Goal: Task Accomplishment & Management: Manage account settings

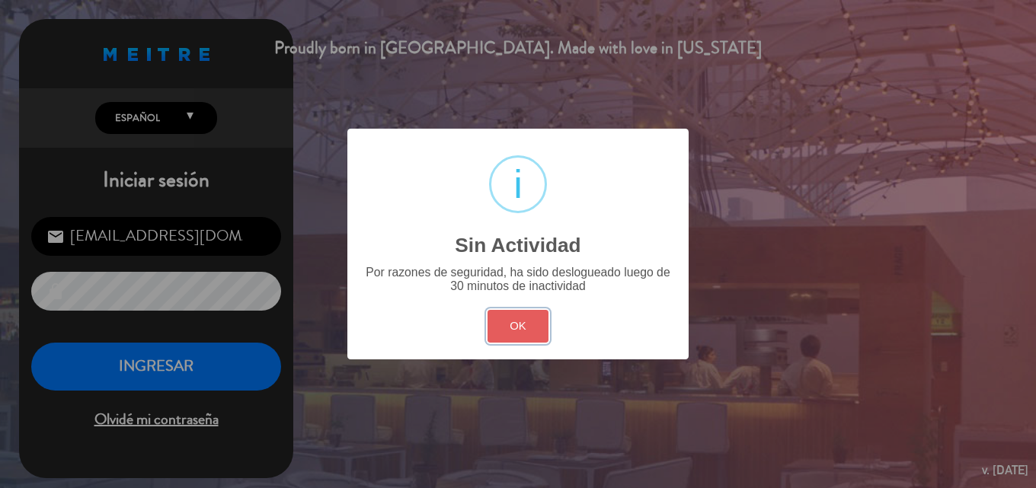
click at [530, 328] on button "OK" at bounding box center [519, 326] width 62 height 33
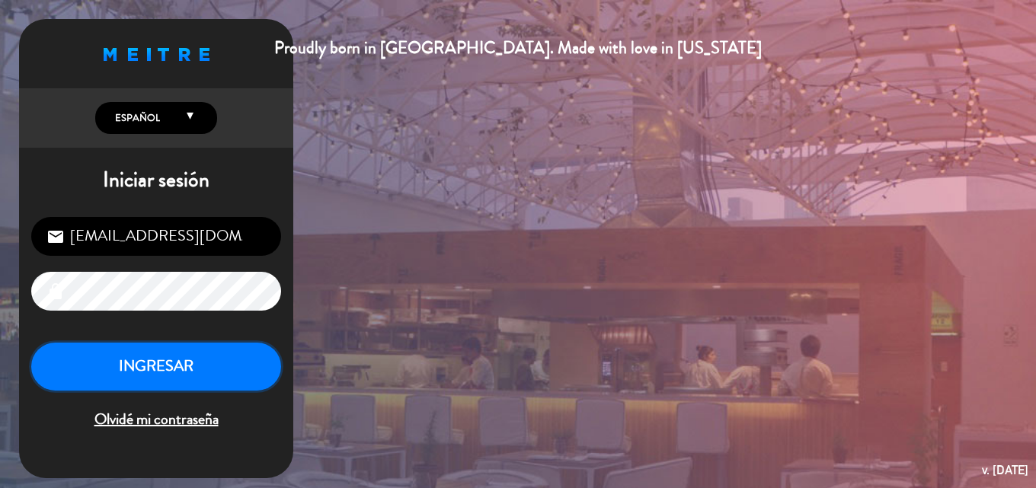
click at [183, 370] on button "INGRESAR" at bounding box center [156, 367] width 250 height 48
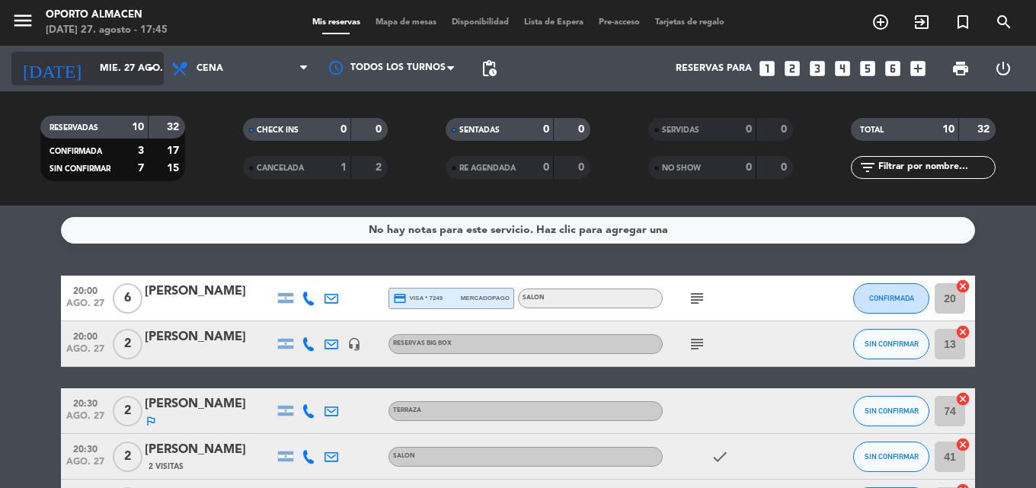
click at [155, 73] on icon "arrow_drop_down" at bounding box center [151, 68] width 18 height 18
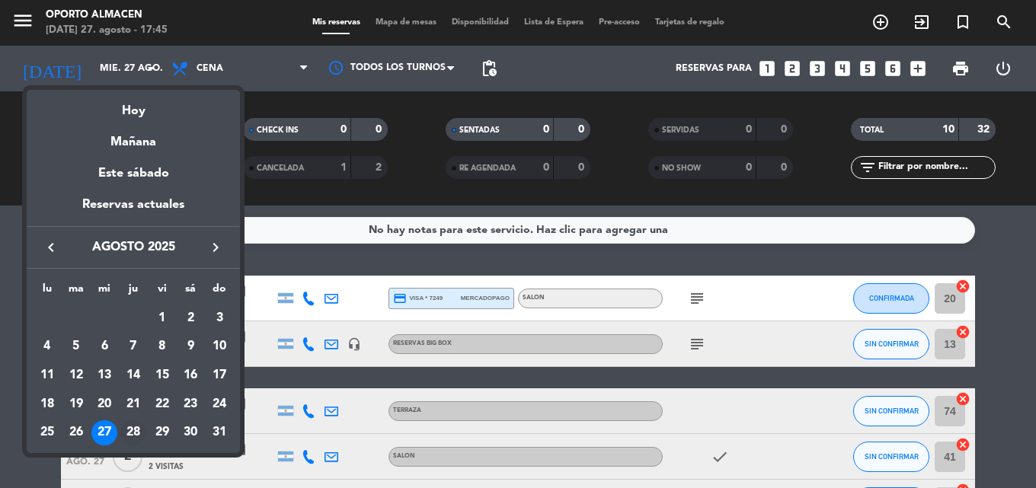
click at [135, 431] on div "28" at bounding box center [133, 434] width 26 height 26
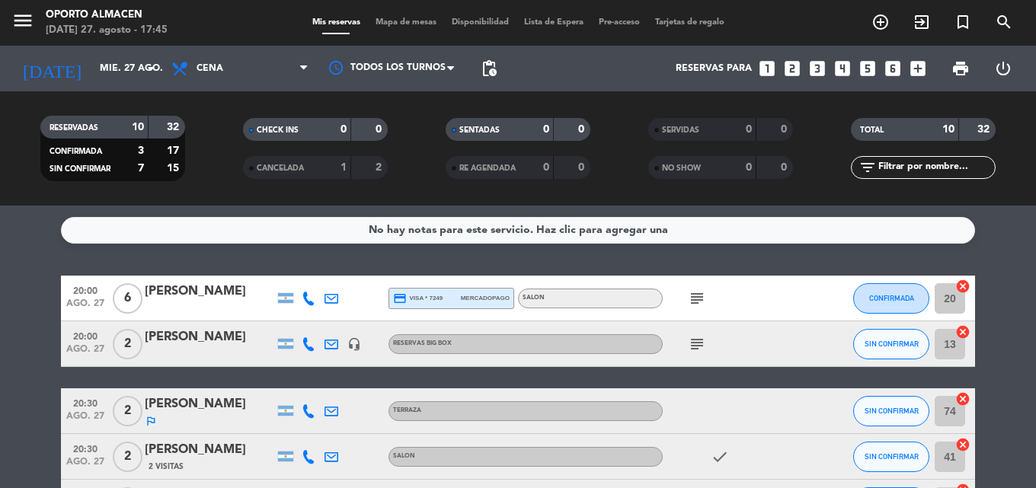
type input "jue. 28 ago."
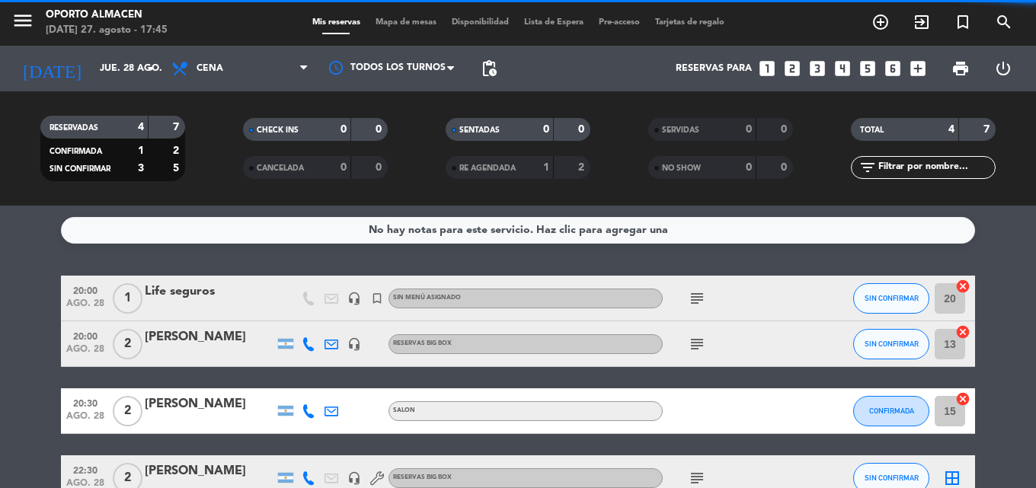
click at [691, 303] on icon "subject" at bounding box center [697, 299] width 18 height 18
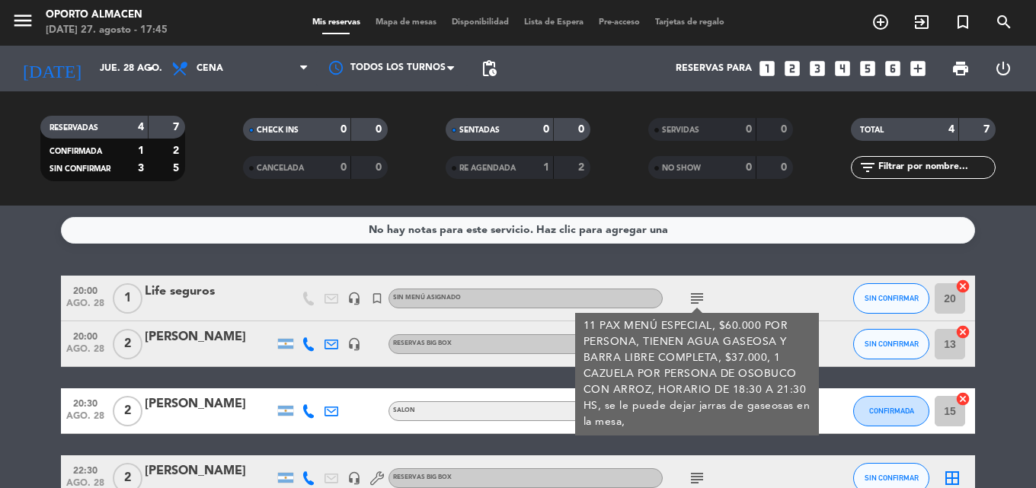
click at [222, 298] on div "Life seguros" at bounding box center [210, 292] width 130 height 20
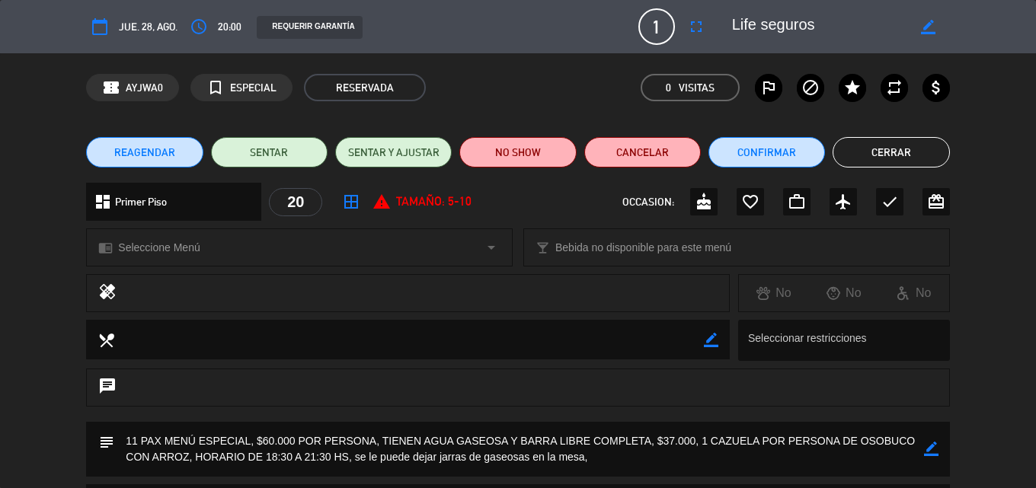
click at [933, 452] on icon "border_color" at bounding box center [931, 449] width 14 height 14
drag, startPoint x: 409, startPoint y: 459, endPoint x: 330, endPoint y: 462, distance: 79.3
click at [330, 462] on textarea at bounding box center [518, 449] width 809 height 55
drag, startPoint x: 506, startPoint y: 464, endPoint x: 326, endPoint y: 462, distance: 179.8
click at [326, 462] on textarea at bounding box center [518, 449] width 809 height 55
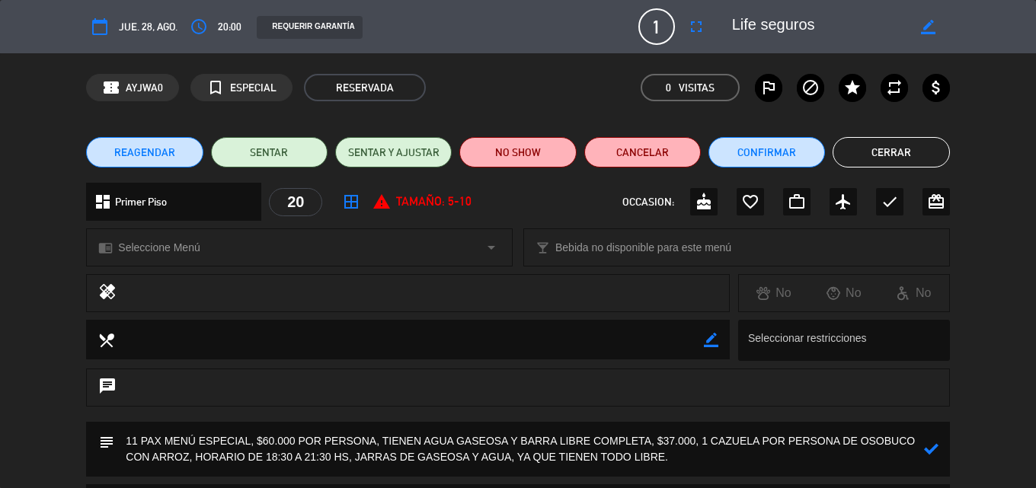
scroll to position [76, 0]
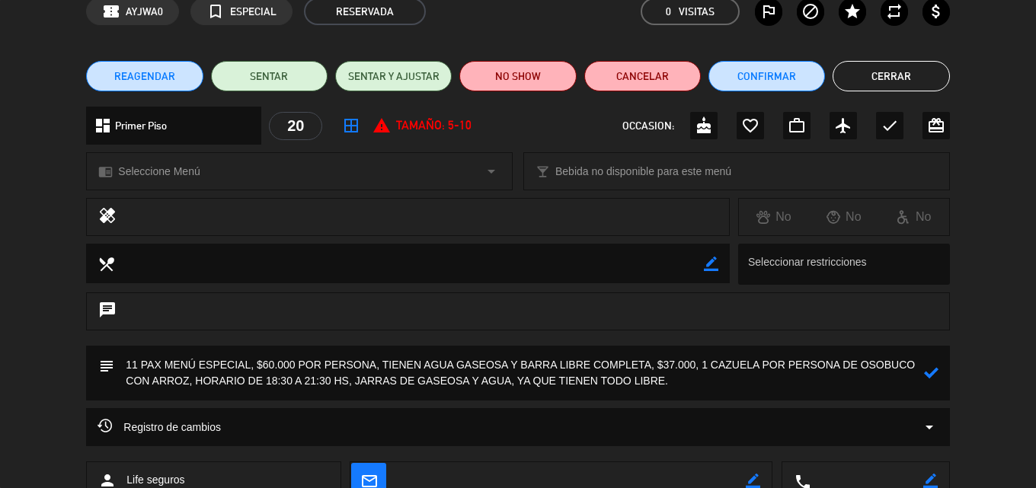
click at [930, 376] on icon at bounding box center [931, 373] width 14 height 14
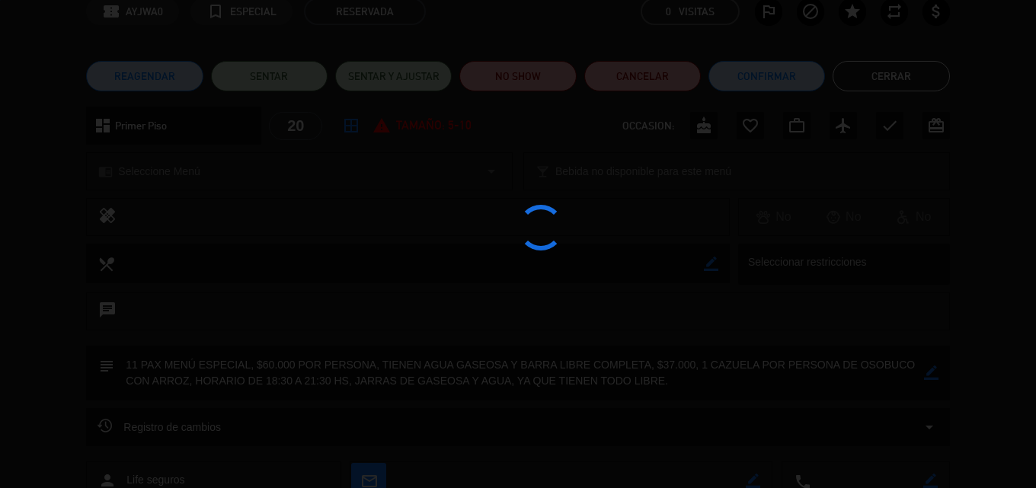
type textarea "11 PAX MENÚ ESPECIAL, $60.000 POR PERSONA, TIENEN AGUA GASEOSA Y BARRA LIBRE CO…"
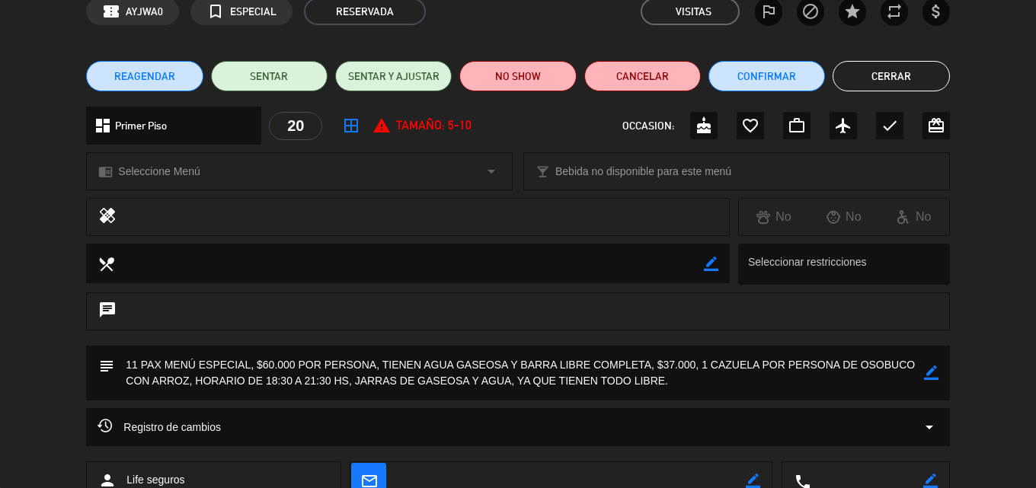
click at [776, 383] on textarea at bounding box center [518, 373] width 809 height 55
click at [915, 71] on button "Cerrar" at bounding box center [891, 76] width 117 height 30
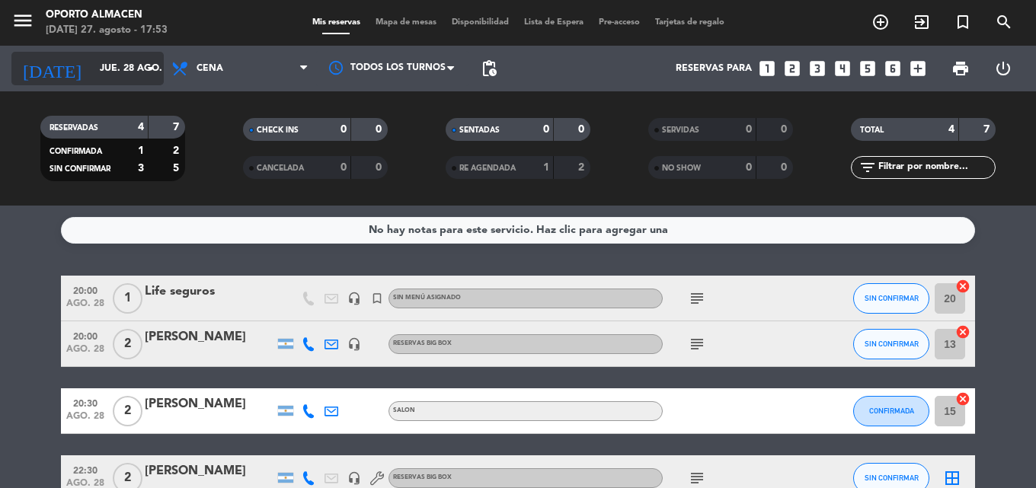
click at [149, 72] on icon "arrow_drop_down" at bounding box center [151, 68] width 18 height 18
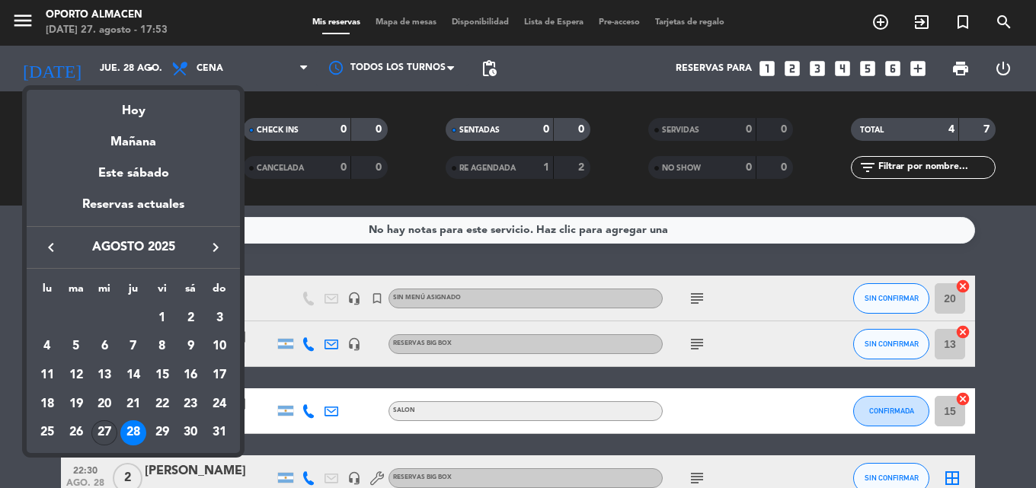
click at [114, 432] on div "27" at bounding box center [104, 434] width 26 height 26
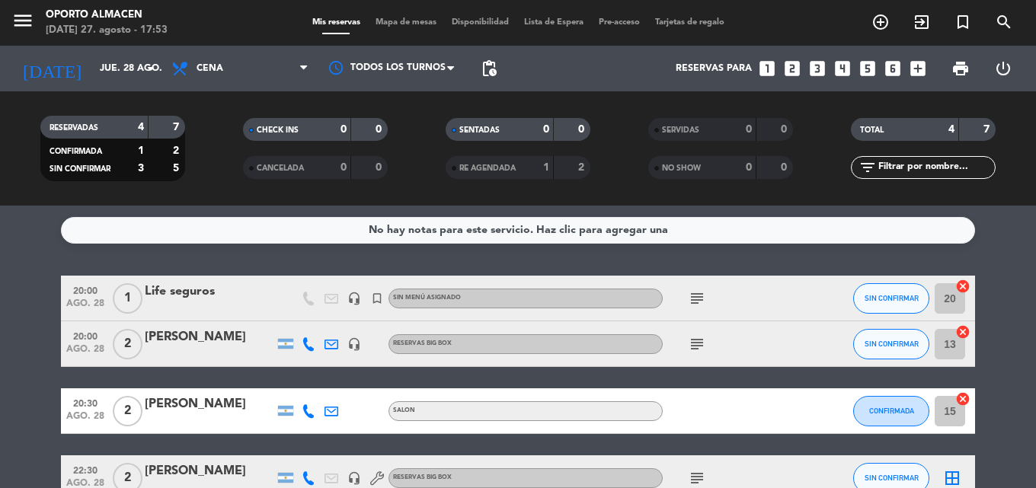
type input "mié. 27 ago."
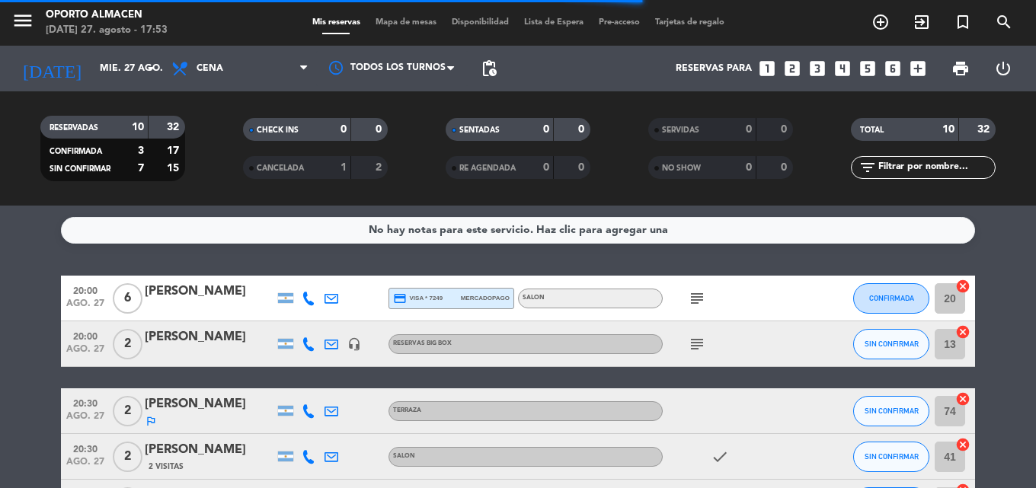
click at [692, 299] on icon "subject" at bounding box center [697, 299] width 18 height 18
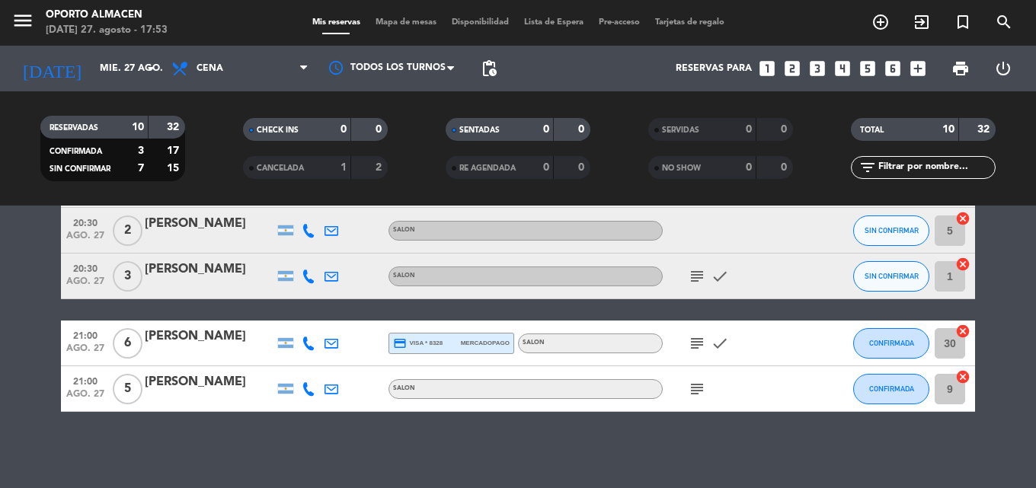
scroll to position [287, 0]
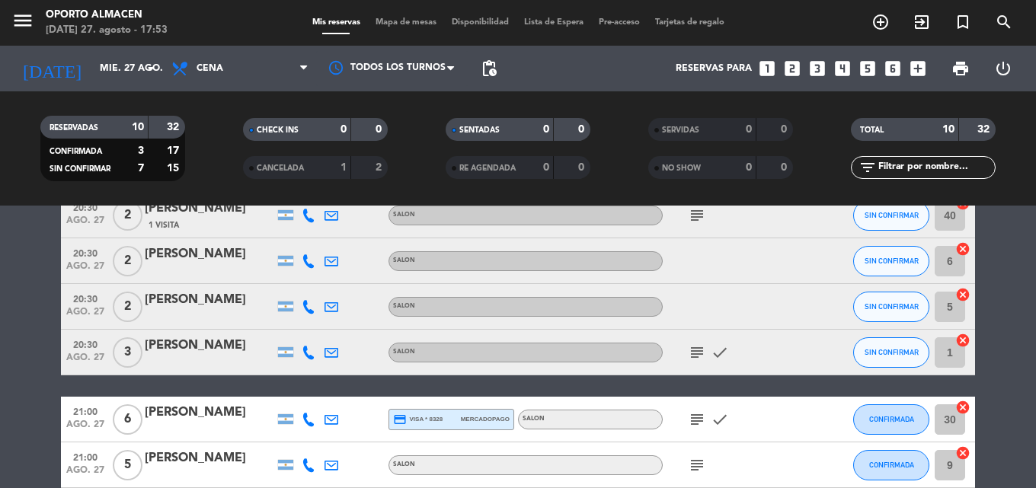
click at [703, 413] on icon "subject" at bounding box center [697, 420] width 18 height 18
click at [698, 473] on icon "subject" at bounding box center [697, 465] width 18 height 18
click at [698, 358] on icon "subject" at bounding box center [697, 353] width 18 height 18
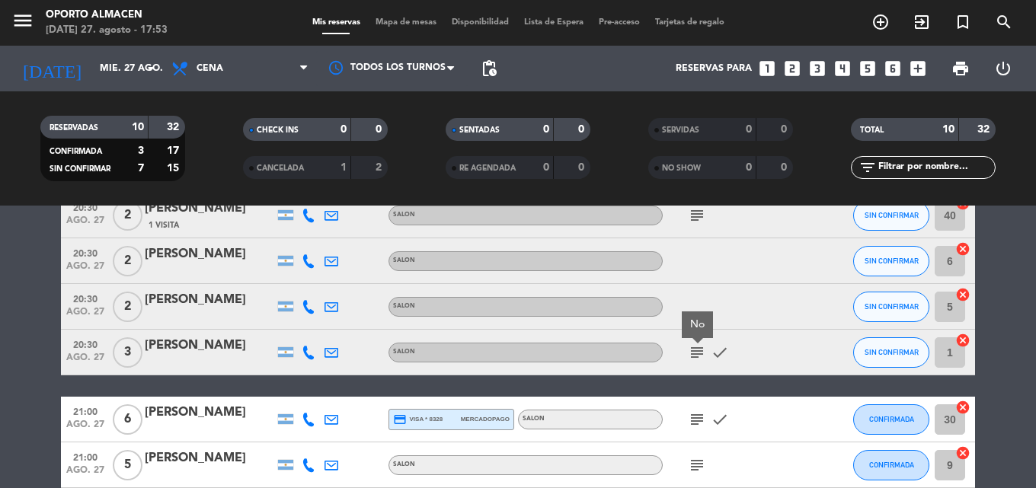
click at [698, 358] on icon "subject" at bounding box center [697, 353] width 18 height 18
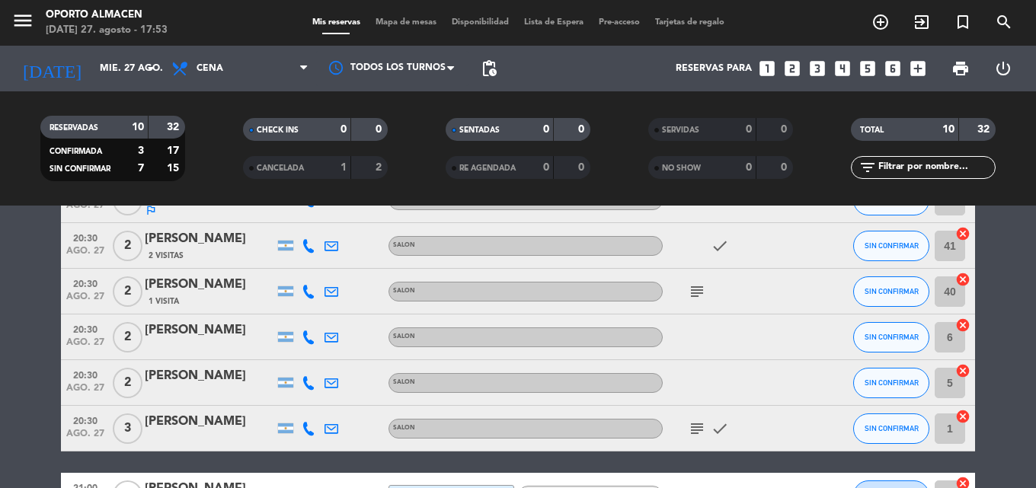
click at [699, 294] on icon "subject" at bounding box center [697, 292] width 18 height 18
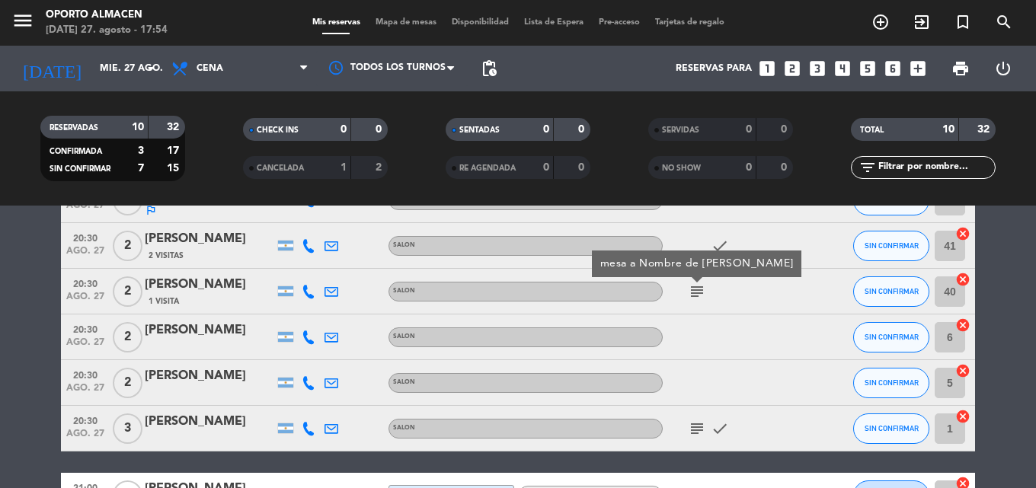
click at [699, 294] on icon "subject" at bounding box center [697, 292] width 18 height 18
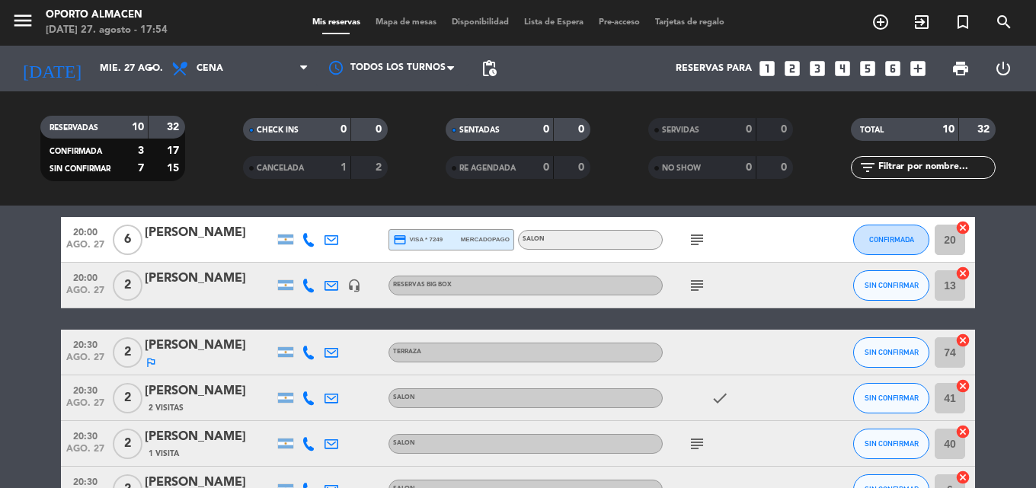
scroll to position [0, 0]
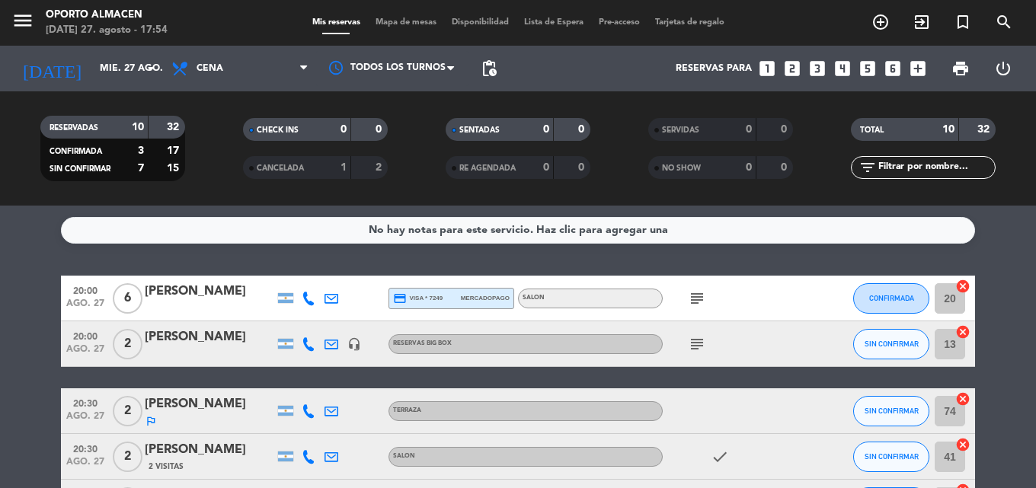
click at [696, 301] on icon "subject" at bounding box center [697, 299] width 18 height 18
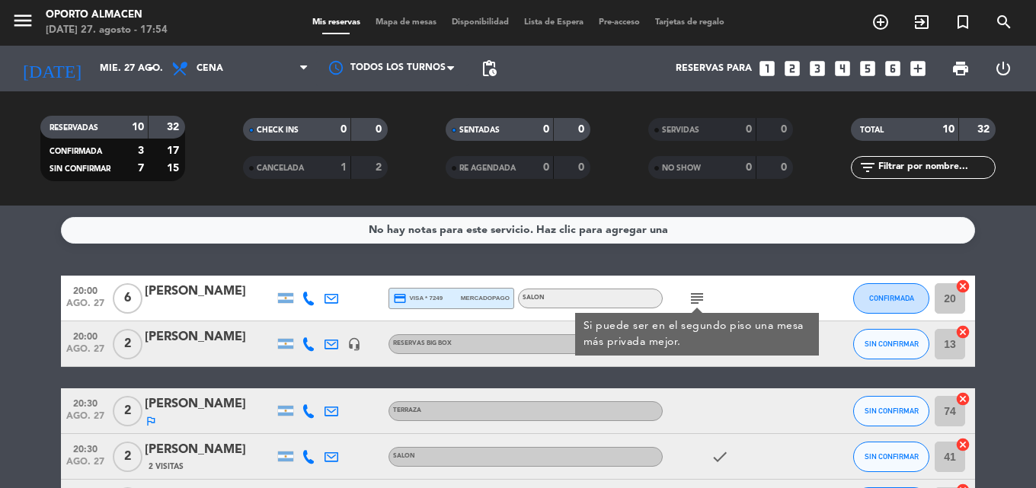
click at [697, 301] on icon "subject" at bounding box center [697, 299] width 18 height 18
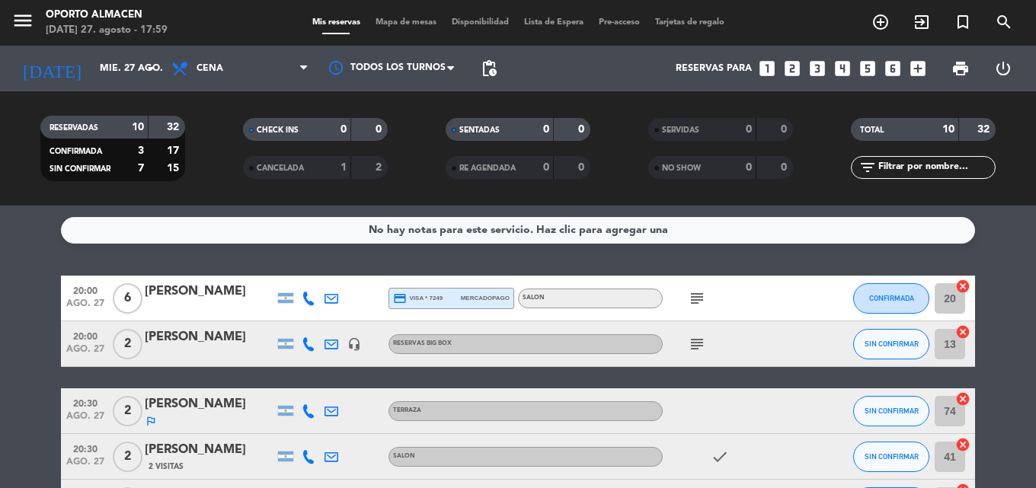
click at [699, 297] on icon "subject" at bounding box center [697, 299] width 18 height 18
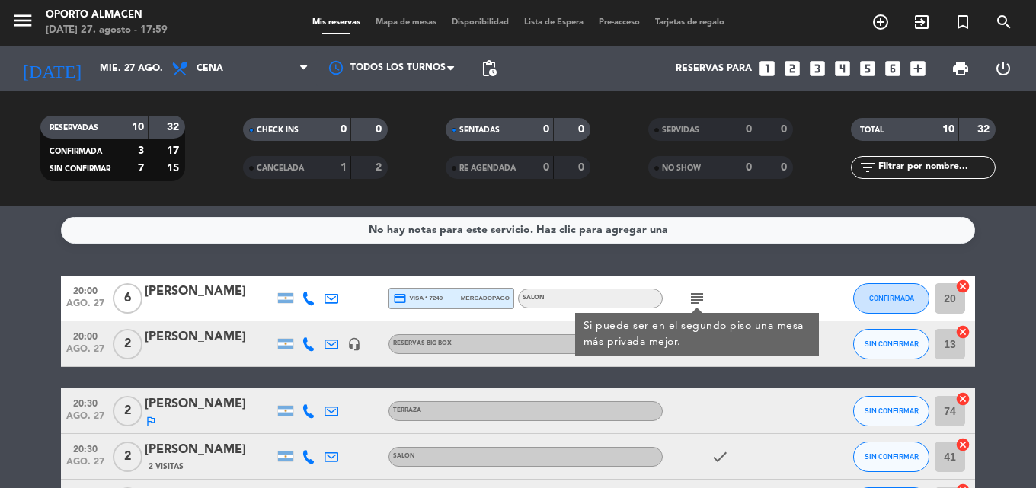
click at [741, 297] on div "subject Si puede ser en el segundo piso una mesa más privada mejor." at bounding box center [731, 298] width 137 height 45
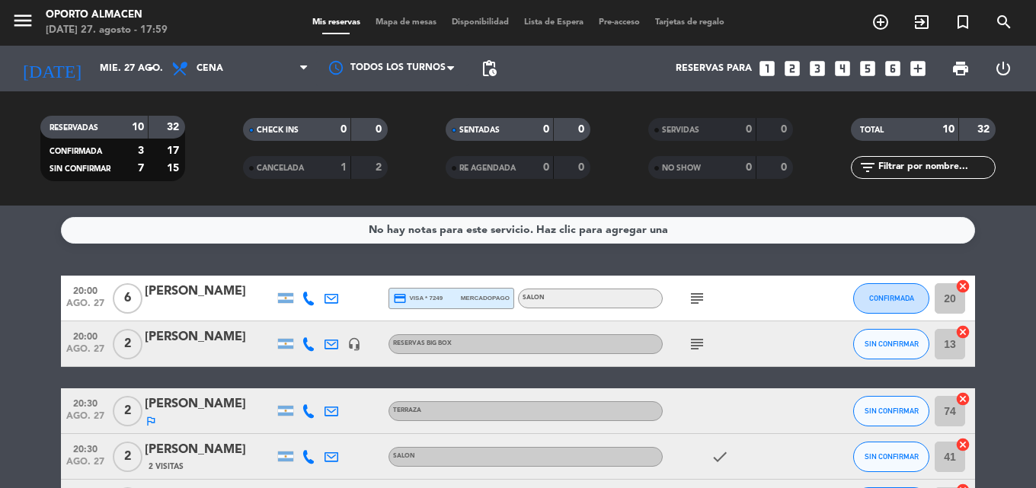
scroll to position [76, 0]
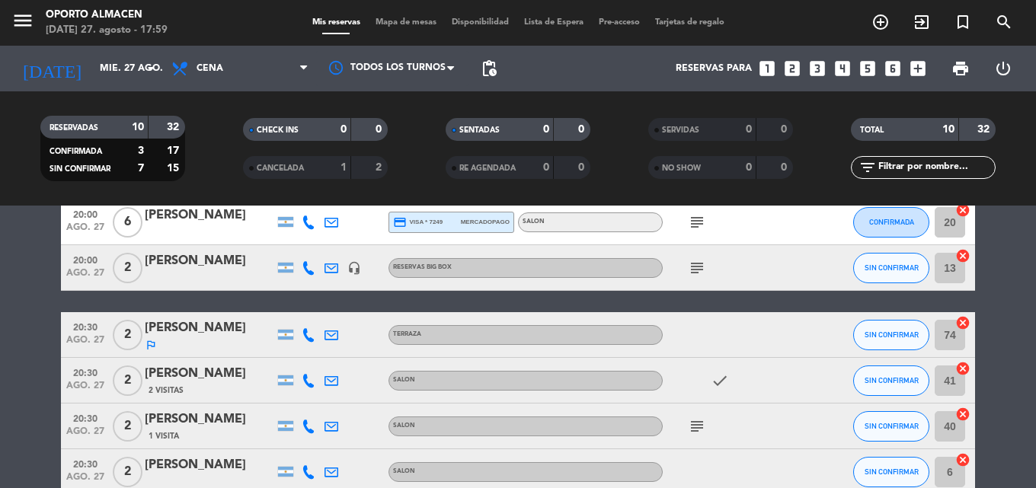
click at [698, 274] on icon "subject" at bounding box center [697, 268] width 18 height 18
click at [735, 341] on div at bounding box center [731, 334] width 137 height 45
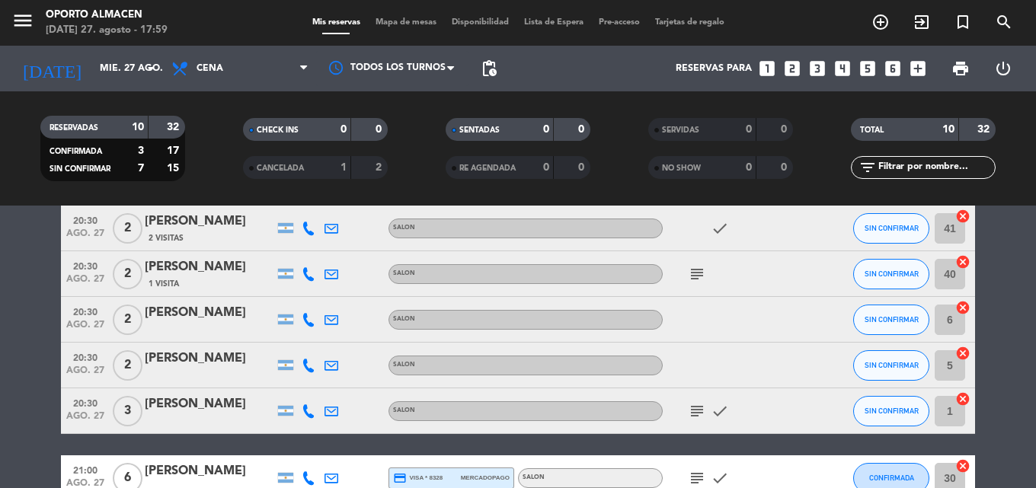
scroll to position [305, 0]
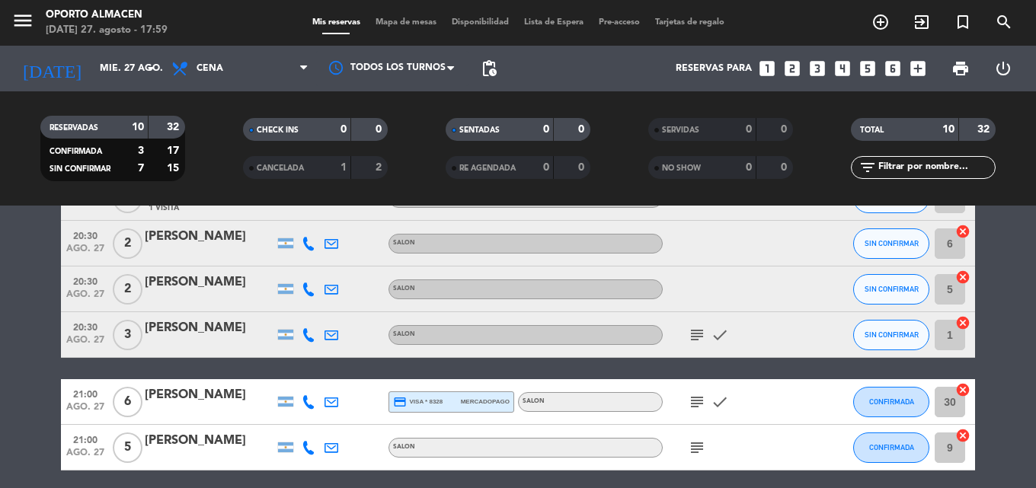
click at [696, 403] on icon "subject" at bounding box center [697, 402] width 18 height 18
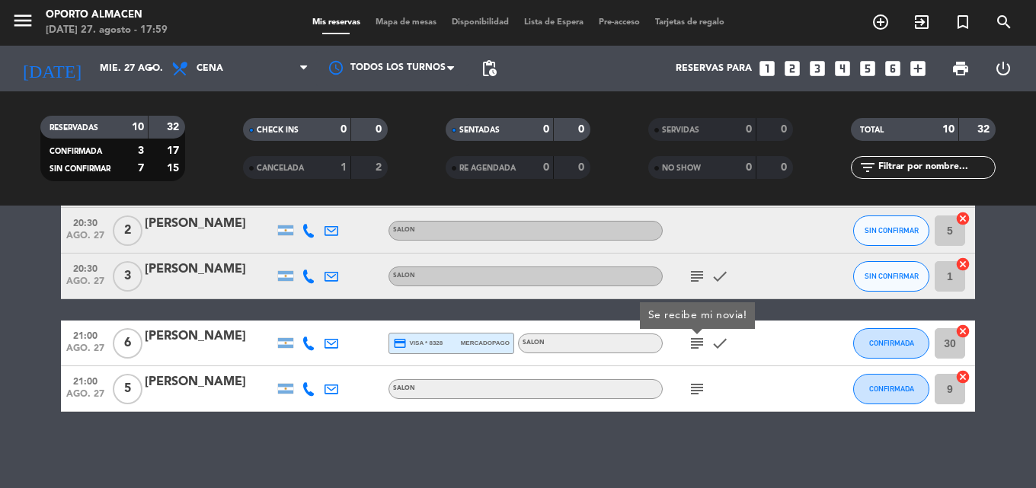
drag, startPoint x: 708, startPoint y: 389, endPoint x: 698, endPoint y: 389, distance: 9.9
click at [704, 389] on span "subject" at bounding box center [697, 389] width 23 height 18
click at [698, 389] on icon "subject" at bounding box center [697, 389] width 18 height 18
drag, startPoint x: 781, startPoint y: 409, endPoint x: 698, endPoint y: 357, distance: 98.3
click at [770, 406] on div "subject no" at bounding box center [731, 389] width 137 height 45
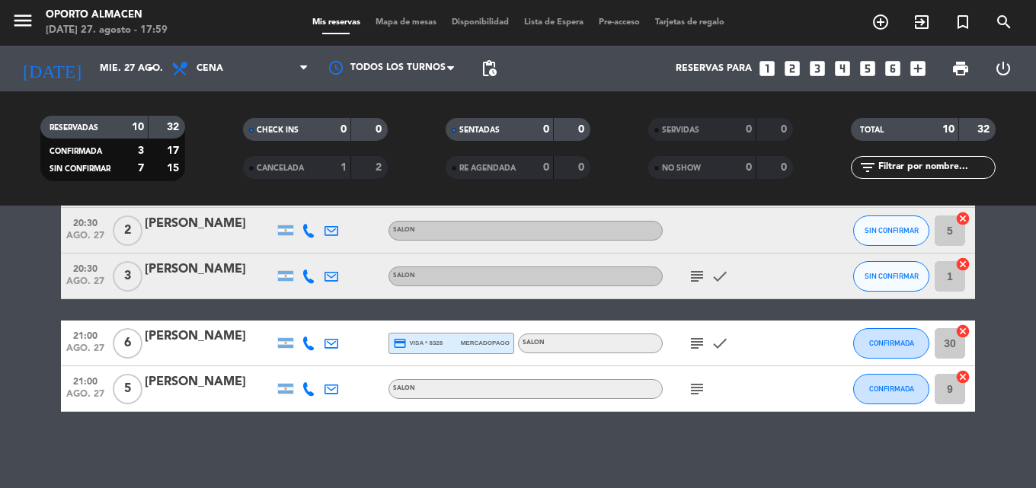
click at [698, 354] on div "subject check" at bounding box center [731, 343] width 137 height 45
click at [699, 347] on icon "subject" at bounding box center [697, 344] width 18 height 18
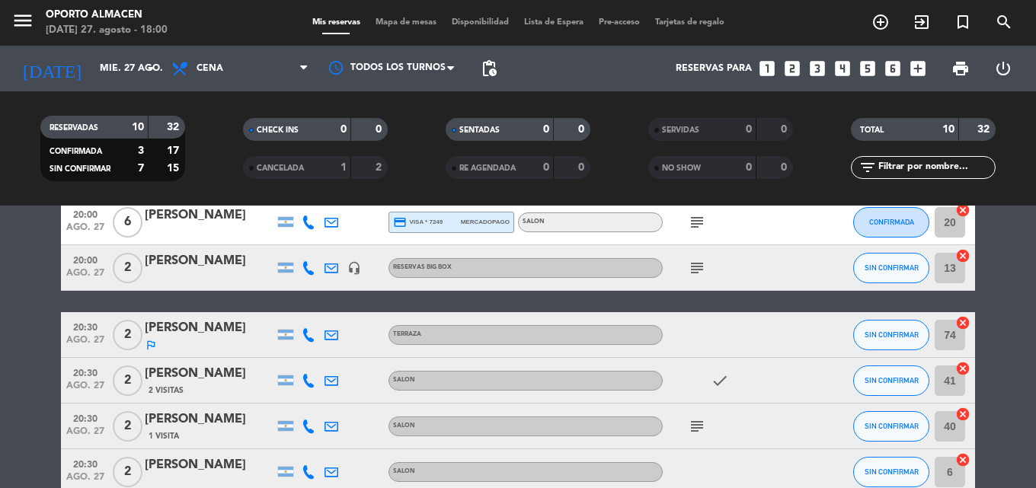
scroll to position [0, 0]
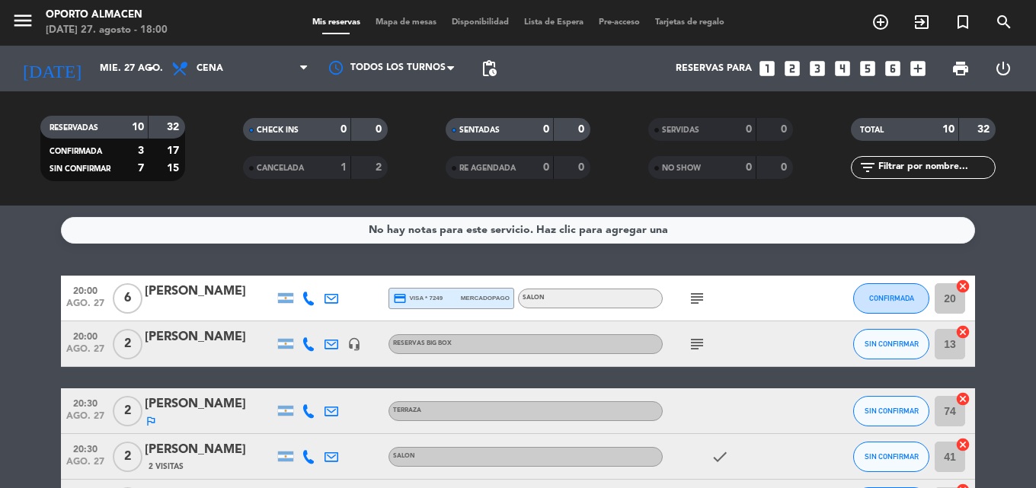
click at [701, 344] on icon "subject" at bounding box center [697, 344] width 18 height 18
click at [745, 339] on div "subject big box" at bounding box center [731, 344] width 137 height 45
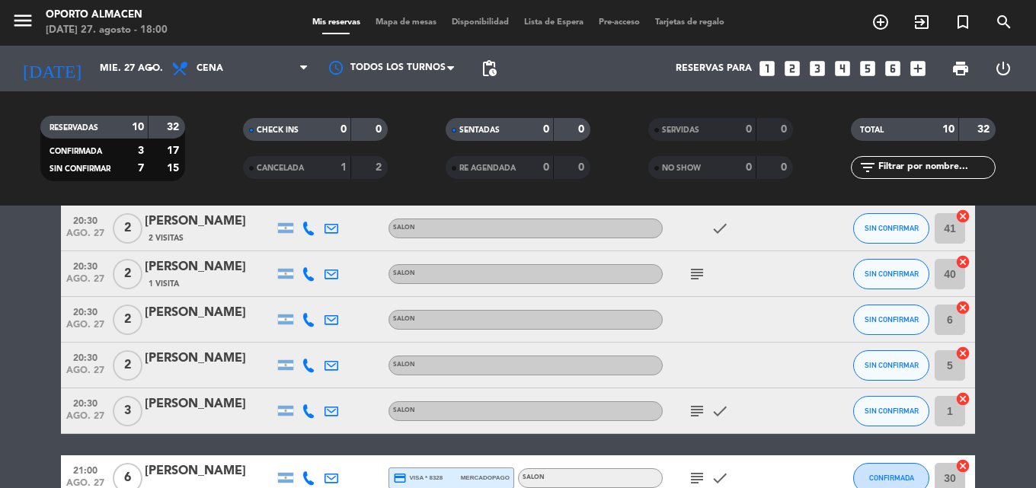
scroll to position [76, 0]
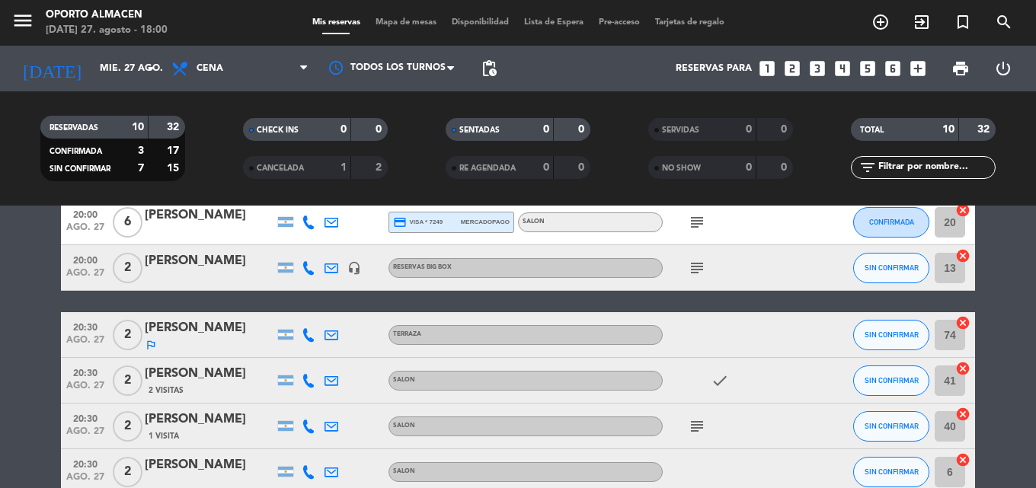
click at [694, 262] on icon "subject" at bounding box center [697, 268] width 18 height 18
click at [728, 263] on div "subject big box" at bounding box center [731, 267] width 137 height 45
click at [696, 228] on icon "subject" at bounding box center [697, 222] width 18 height 18
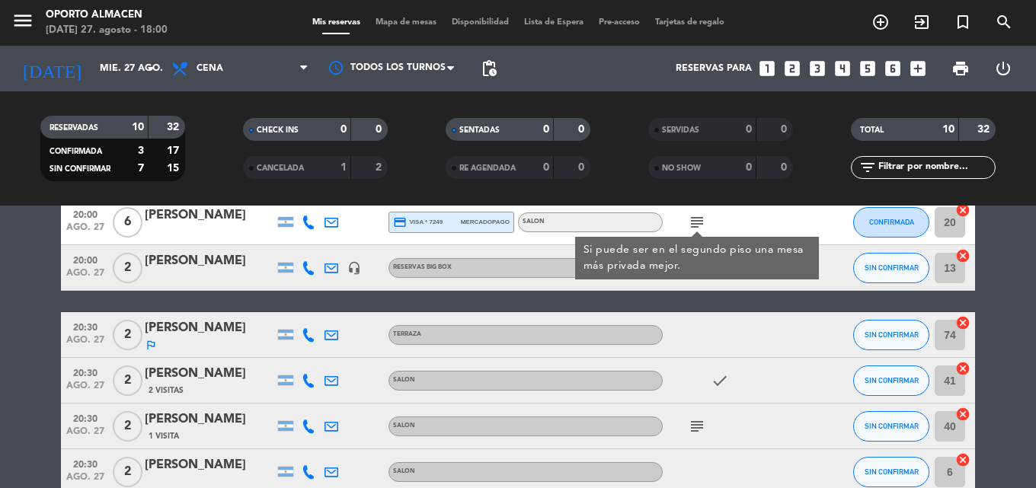
click at [738, 334] on div at bounding box center [731, 334] width 137 height 45
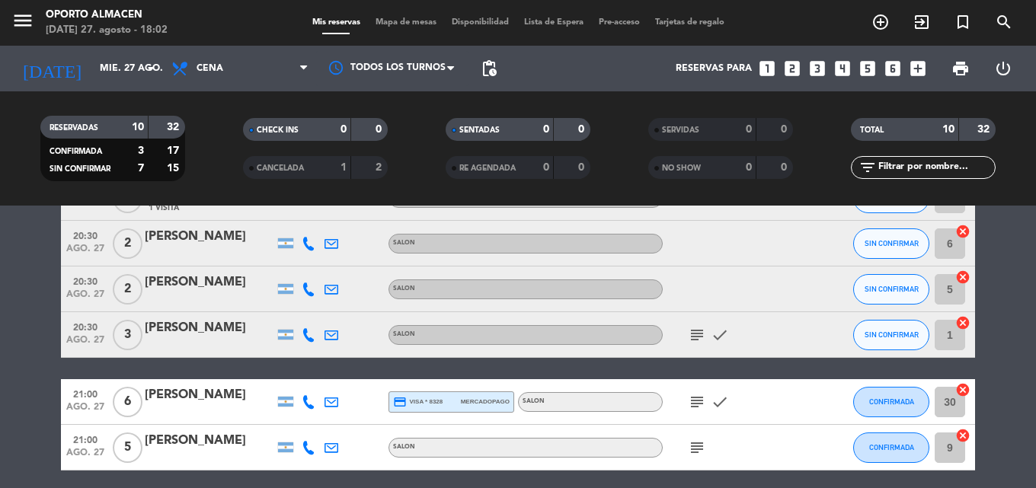
scroll to position [363, 0]
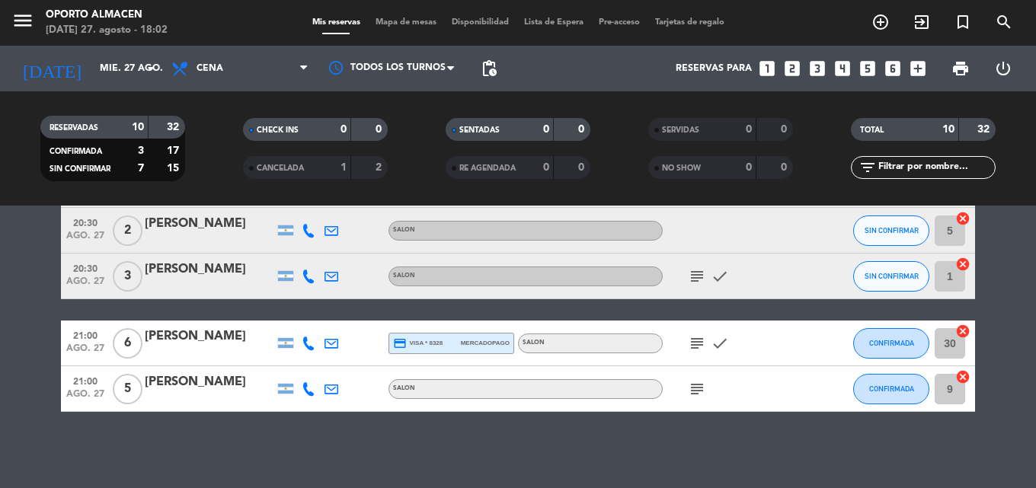
click at [697, 392] on icon "subject" at bounding box center [697, 389] width 18 height 18
click at [760, 354] on div "subject check" at bounding box center [731, 343] width 137 height 45
click at [693, 279] on icon "subject" at bounding box center [697, 276] width 18 height 18
click at [799, 286] on div "subject No check" at bounding box center [731, 276] width 137 height 45
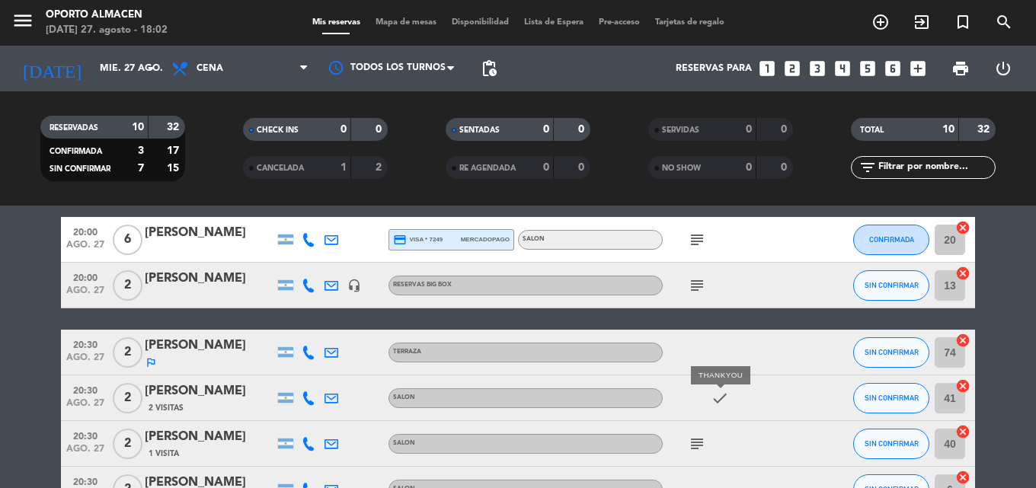
scroll to position [0, 0]
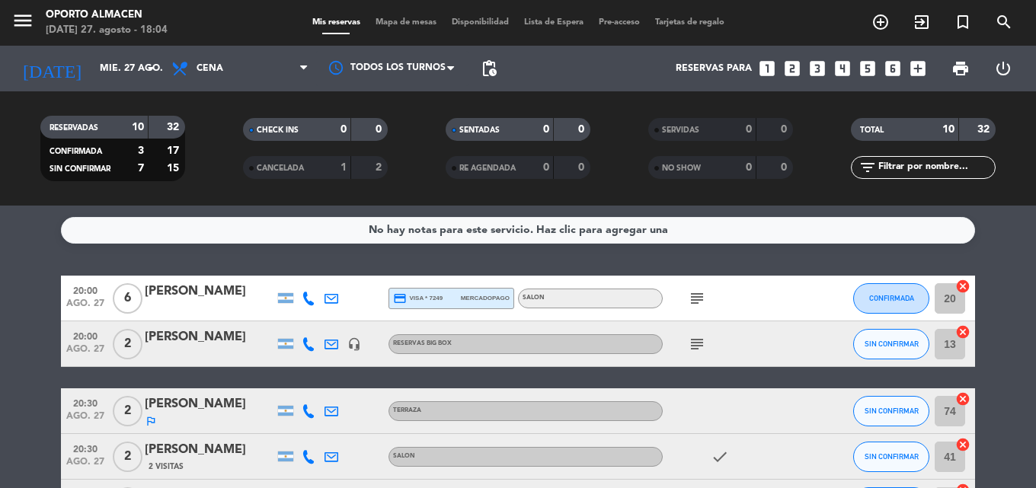
click at [695, 301] on icon "subject" at bounding box center [697, 299] width 18 height 18
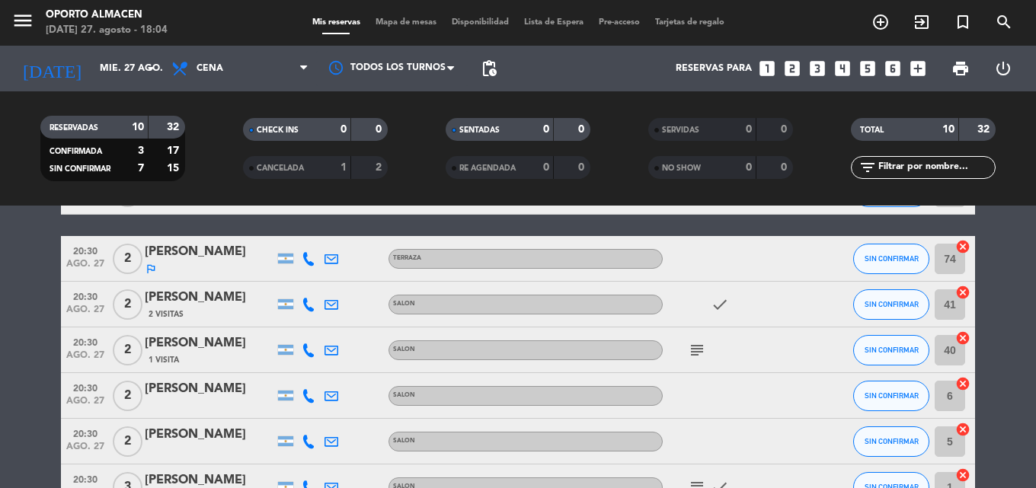
scroll to position [305, 0]
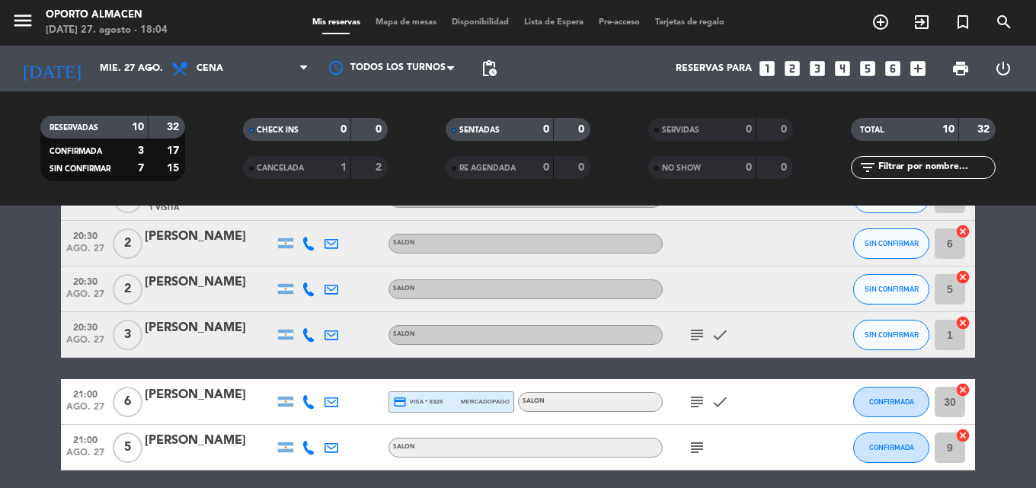
click at [741, 421] on div "subject check" at bounding box center [731, 401] width 137 height 45
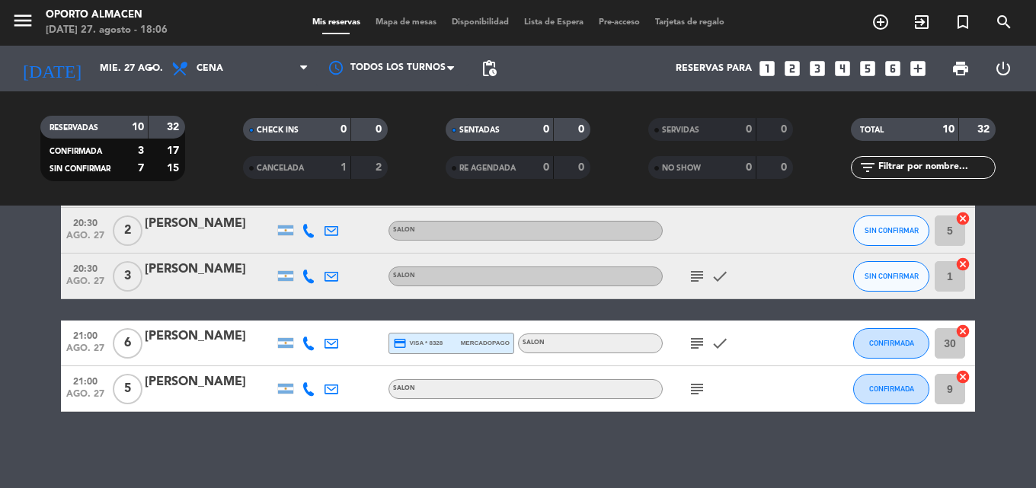
click at [688, 280] on icon "subject" at bounding box center [697, 276] width 18 height 18
click at [732, 285] on div "subject No check" at bounding box center [731, 276] width 137 height 45
click at [693, 341] on icon "subject" at bounding box center [697, 344] width 18 height 18
click at [693, 386] on icon "subject" at bounding box center [697, 389] width 18 height 18
click at [757, 354] on div "subject check" at bounding box center [731, 343] width 137 height 45
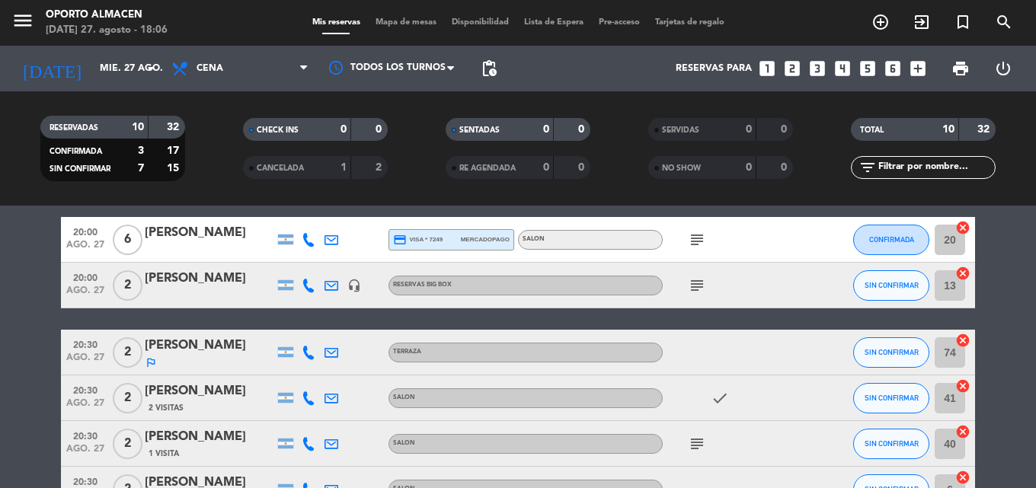
scroll to position [0, 0]
